Goal: Information Seeking & Learning: Check status

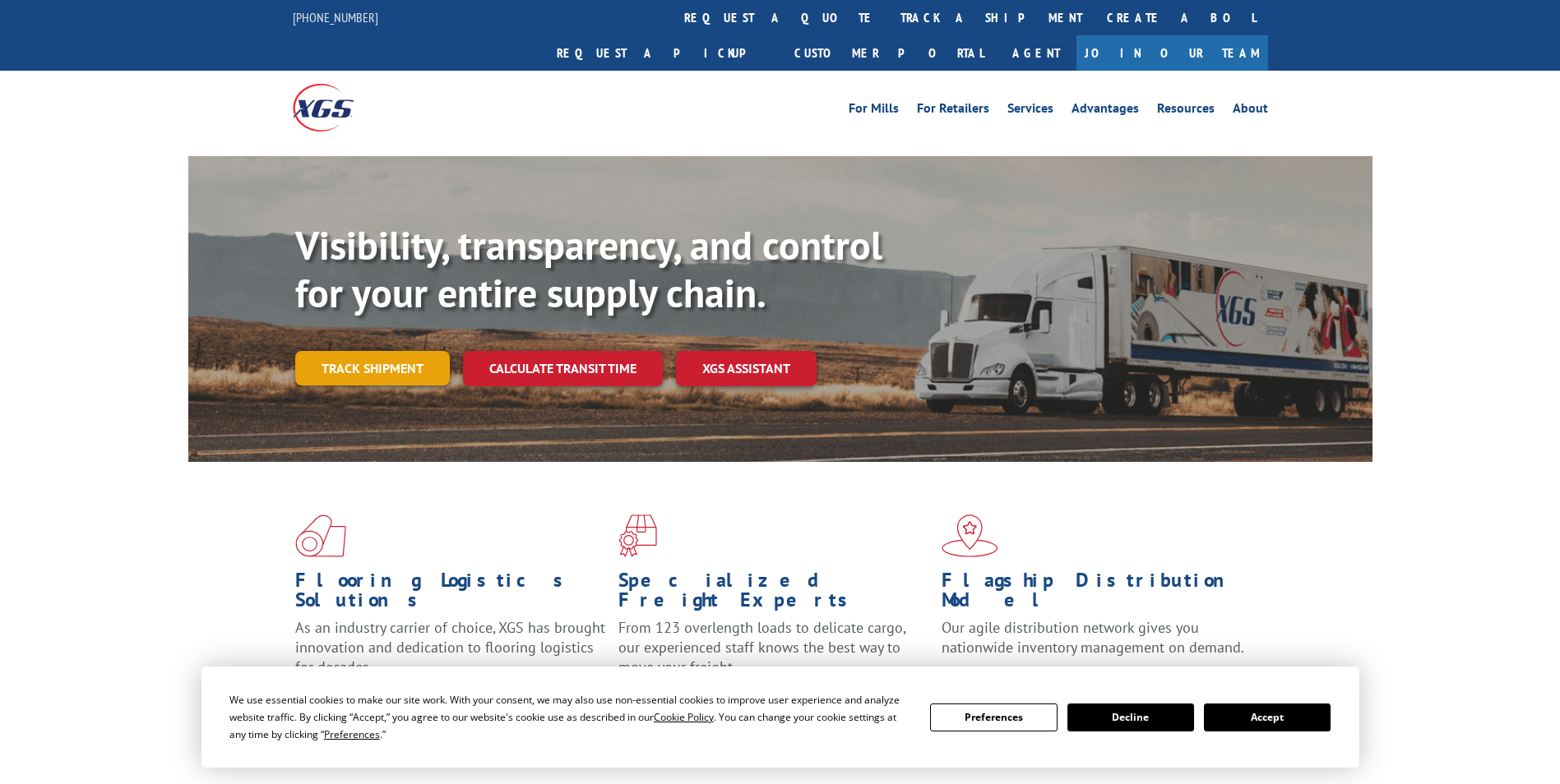
click at [373, 351] on link "Track shipment" at bounding box center [373, 368] width 155 height 35
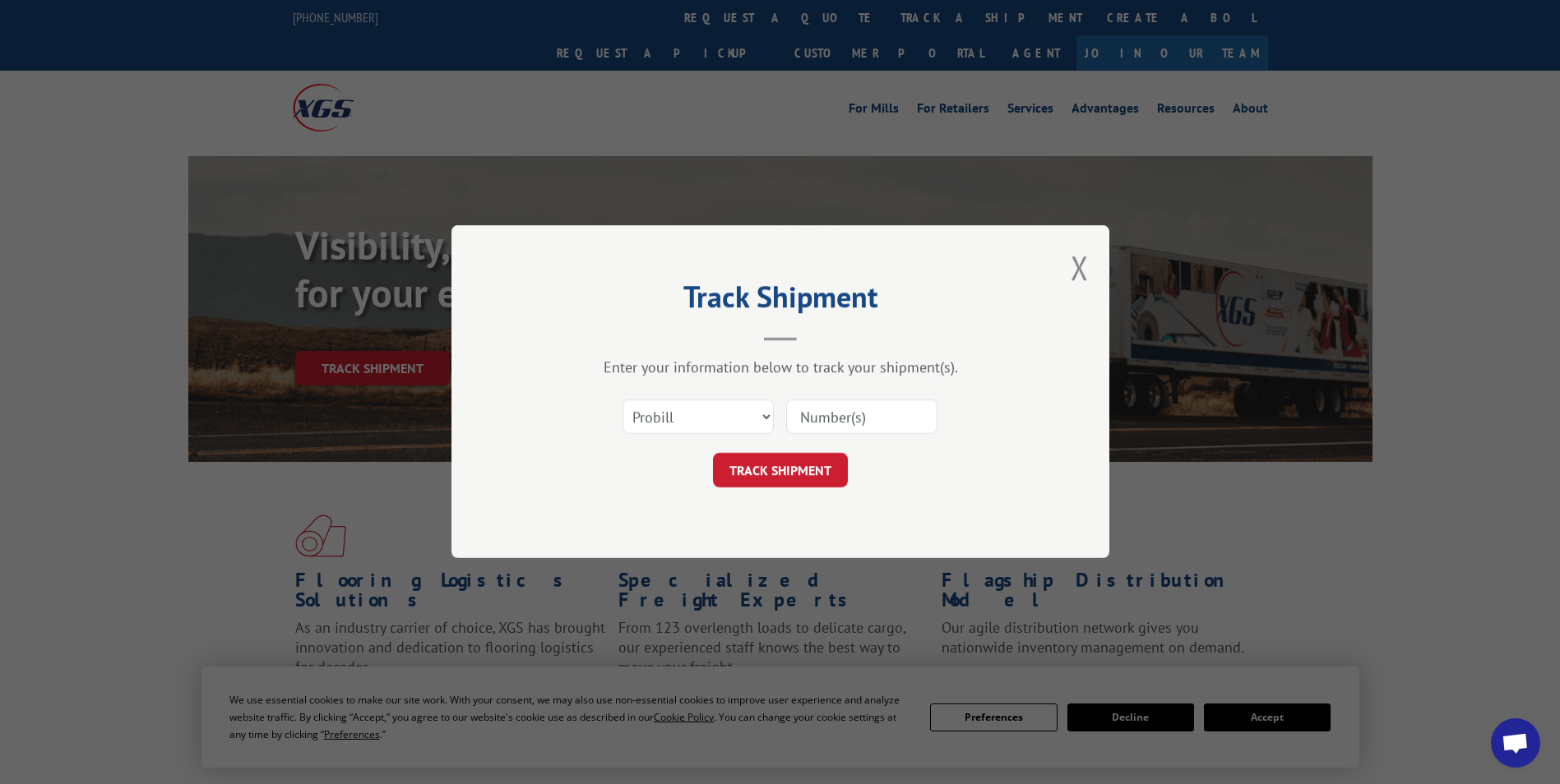
click at [836, 410] on input at bounding box center [861, 417] width 152 height 35
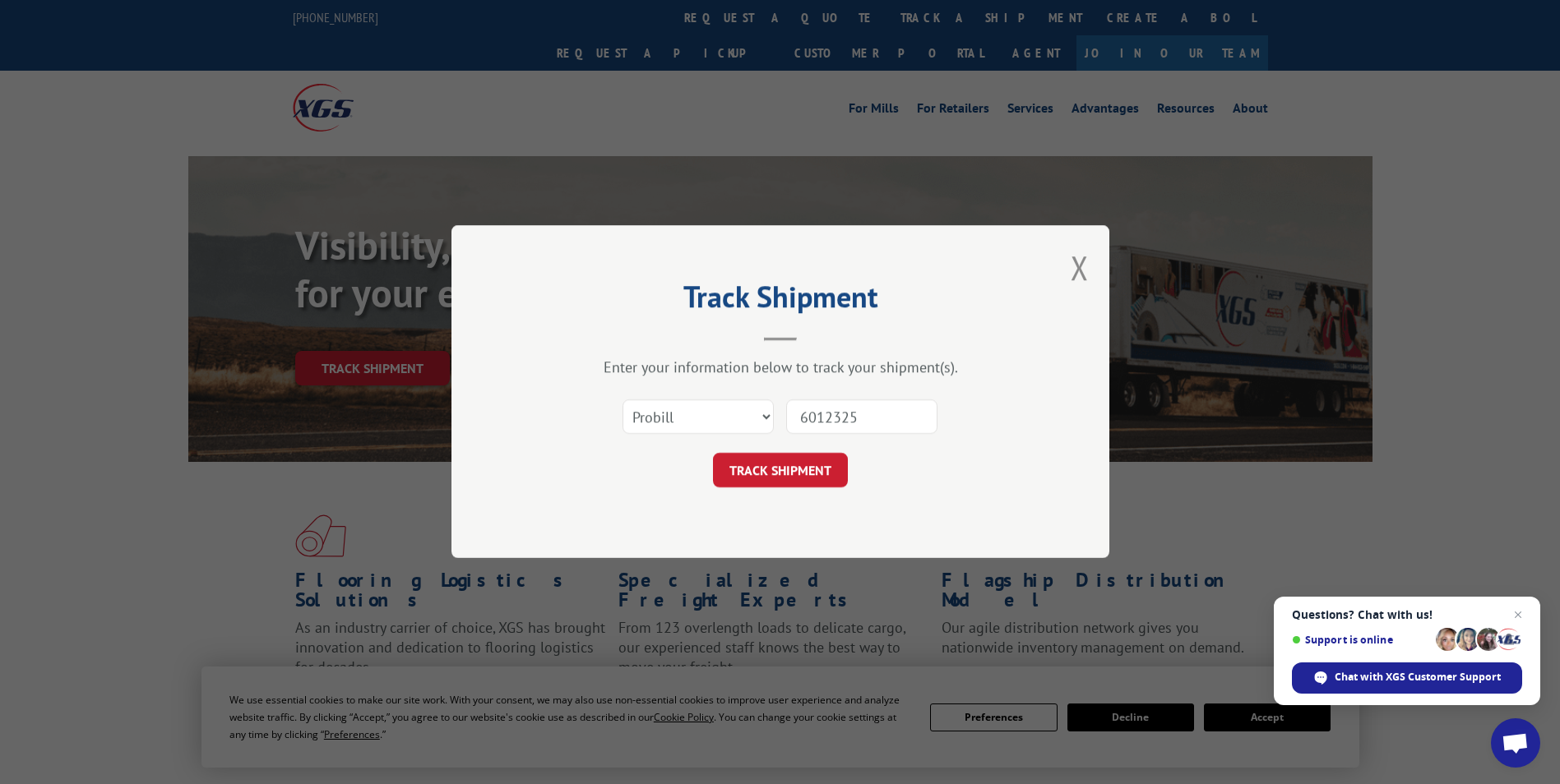
click at [888, 428] on input "6012325" at bounding box center [861, 417] width 152 height 35
type input "6013235"
click at [702, 423] on select "Select category... Probill BOL PO" at bounding box center [698, 417] width 152 height 35
select select "bol"
click at [622, 400] on select "Select category... Probill BOL PO" at bounding box center [698, 417] width 152 height 35
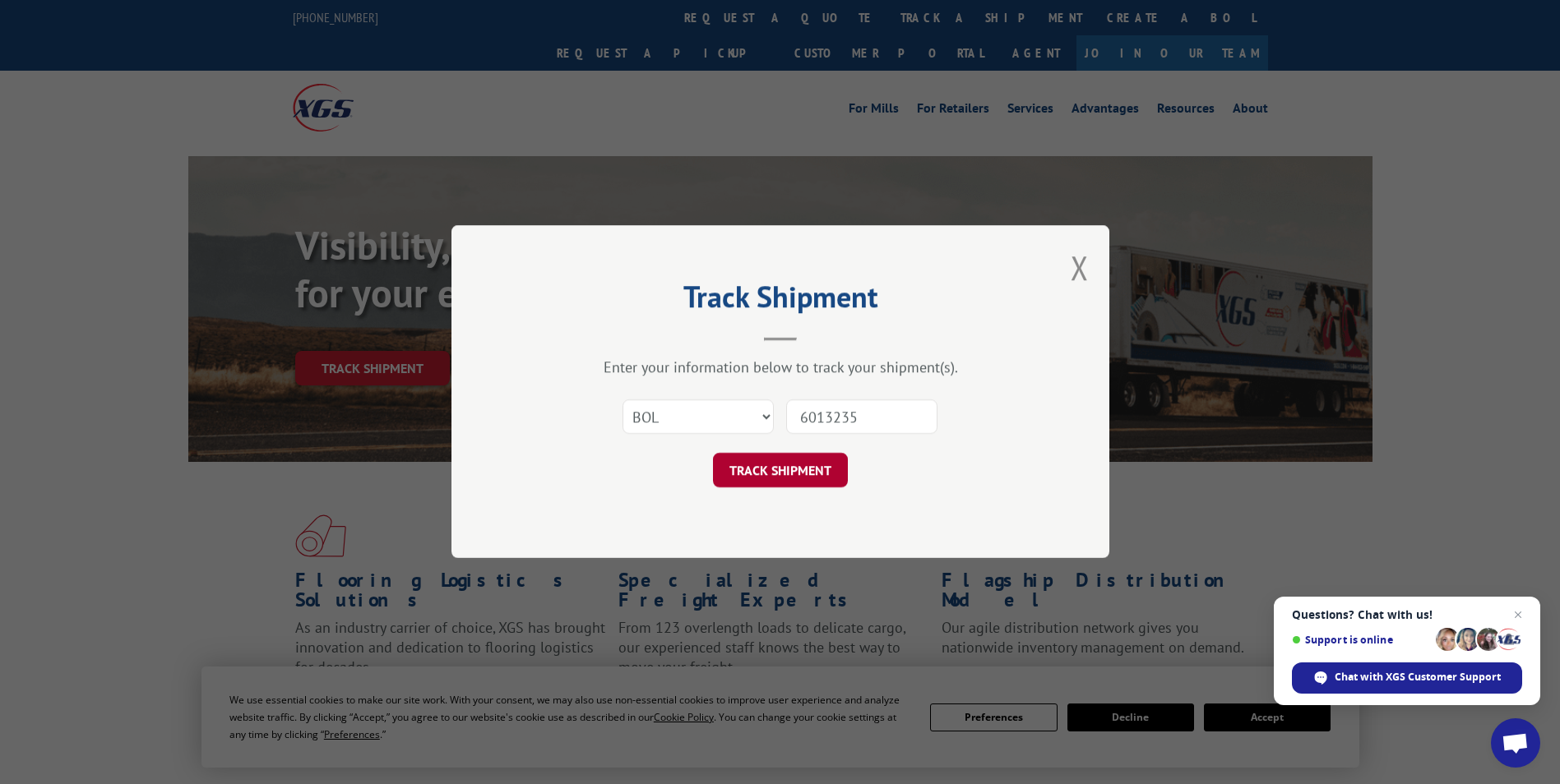
click at [799, 457] on button "TRACK SHIPMENT" at bounding box center [780, 471] width 135 height 35
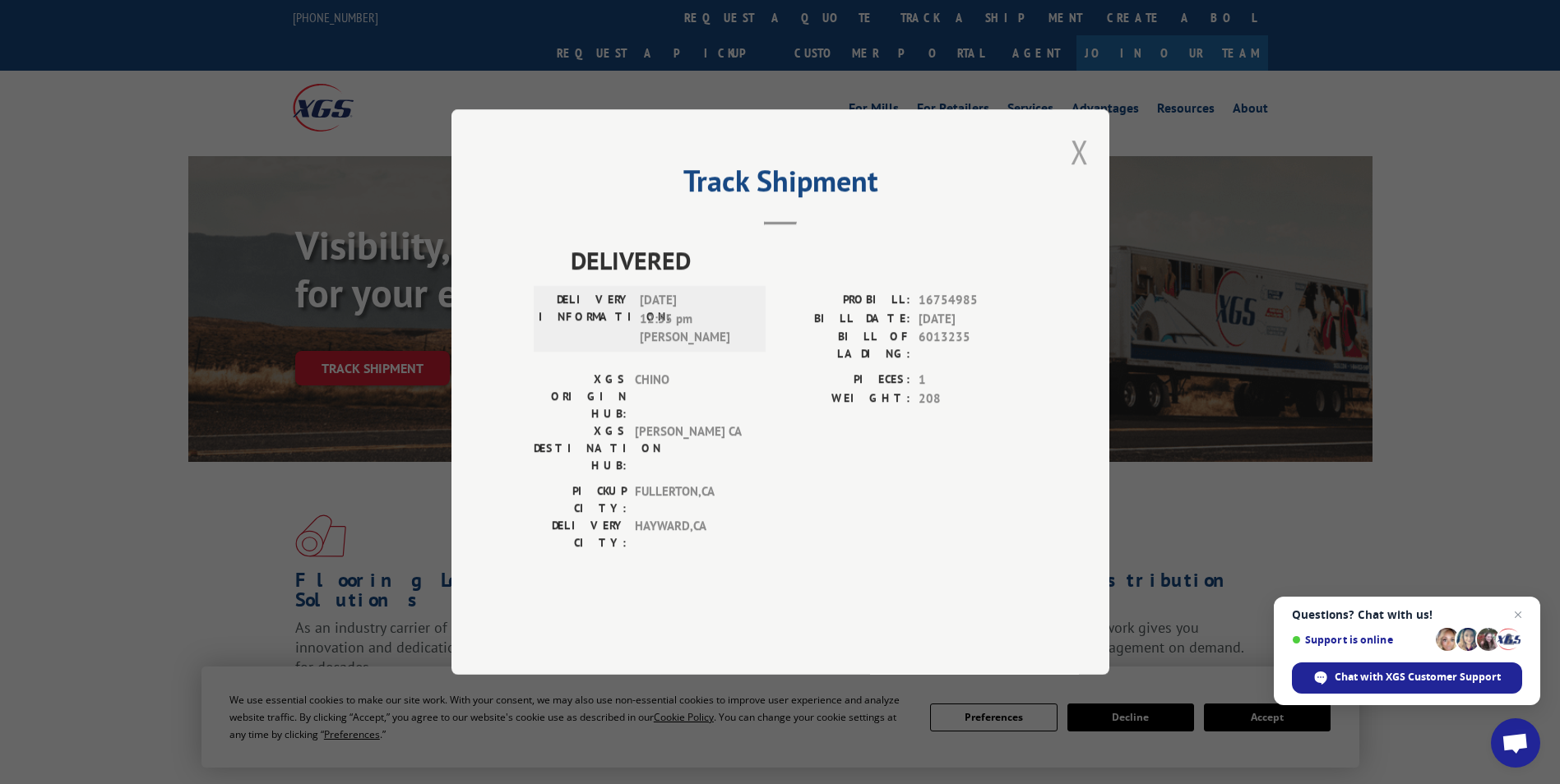
click at [1083, 174] on button "Close modal" at bounding box center [1079, 151] width 18 height 43
